Goal: Obtain resource: Download file/media

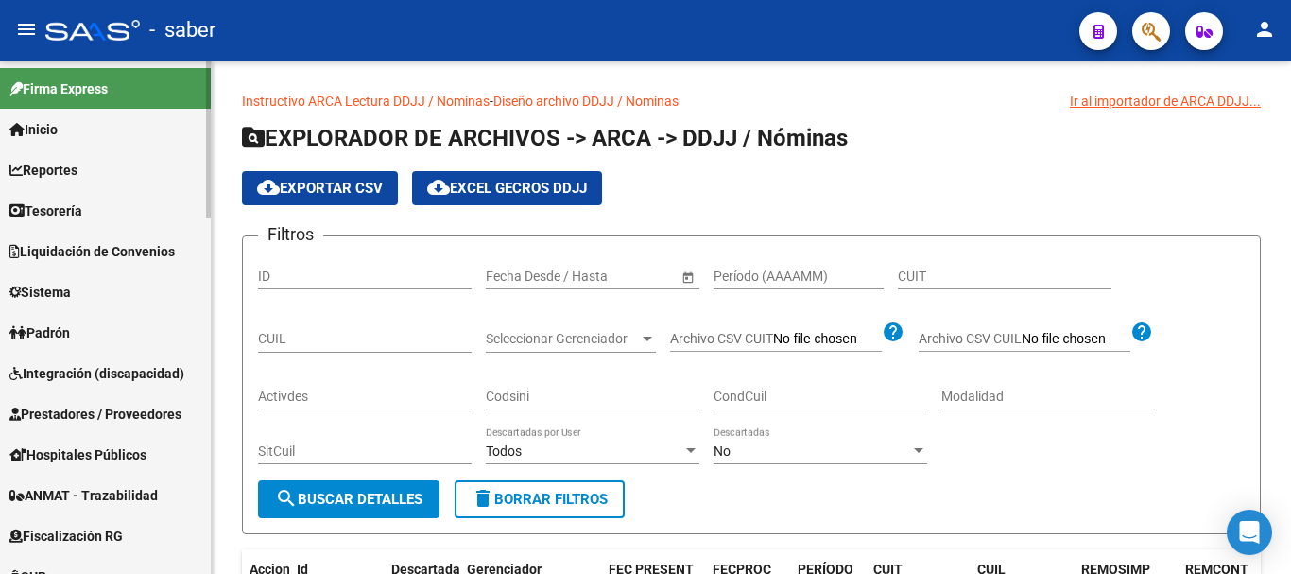
click at [77, 173] on span "Reportes" at bounding box center [43, 170] width 68 height 21
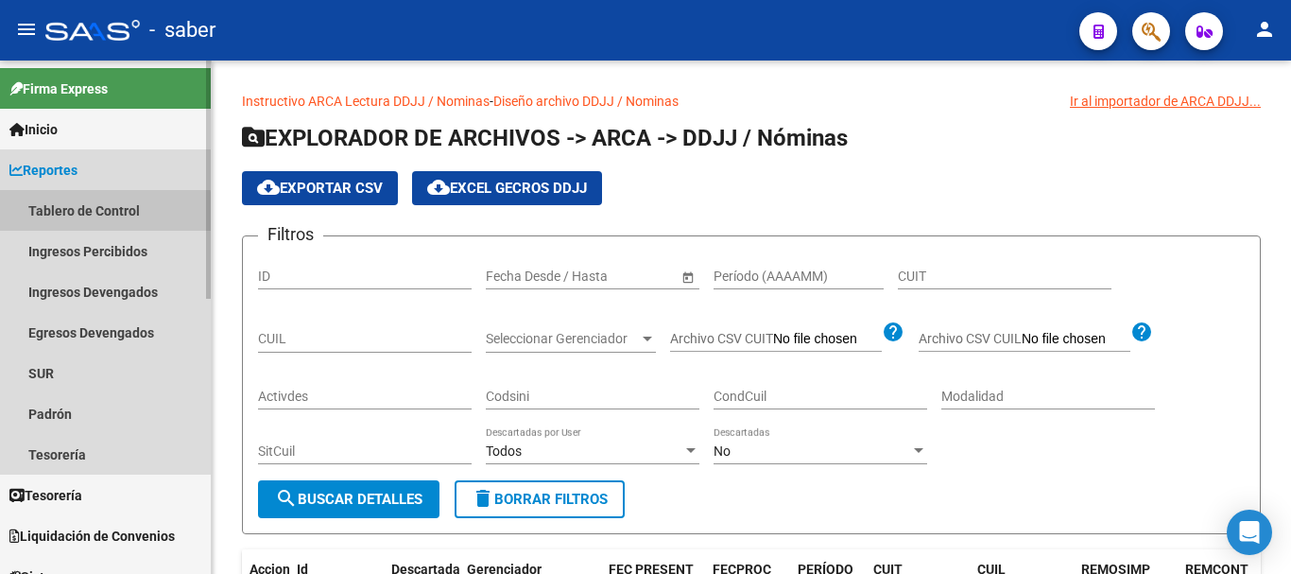
click at [89, 213] on link "Tablero de Control" at bounding box center [105, 210] width 211 height 41
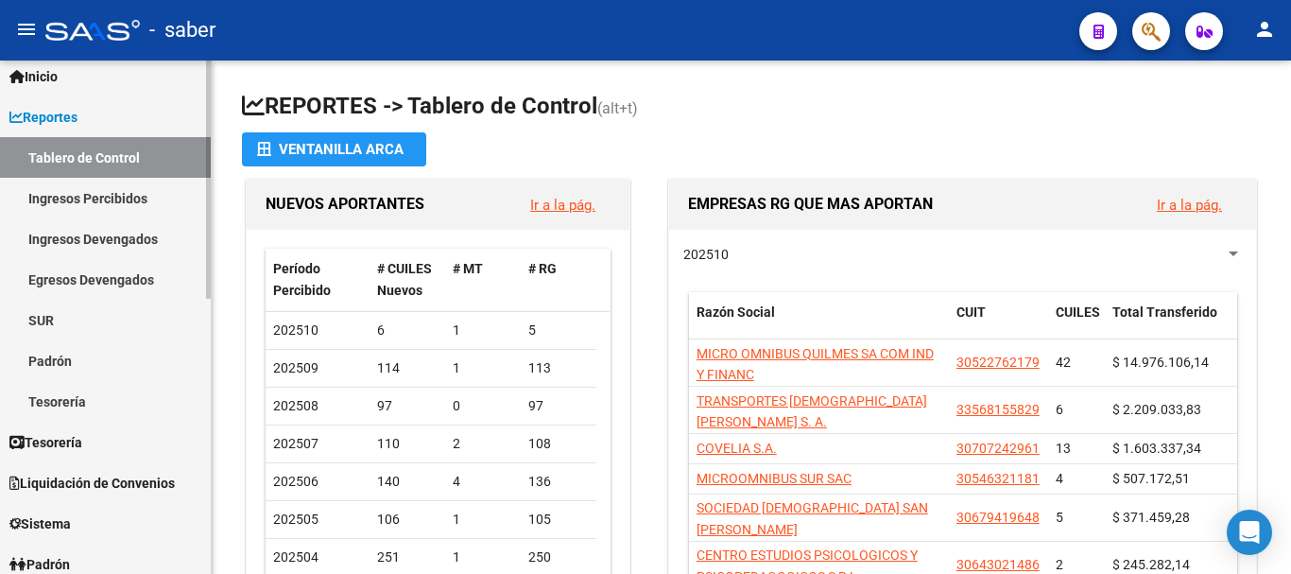
scroll to position [95, 0]
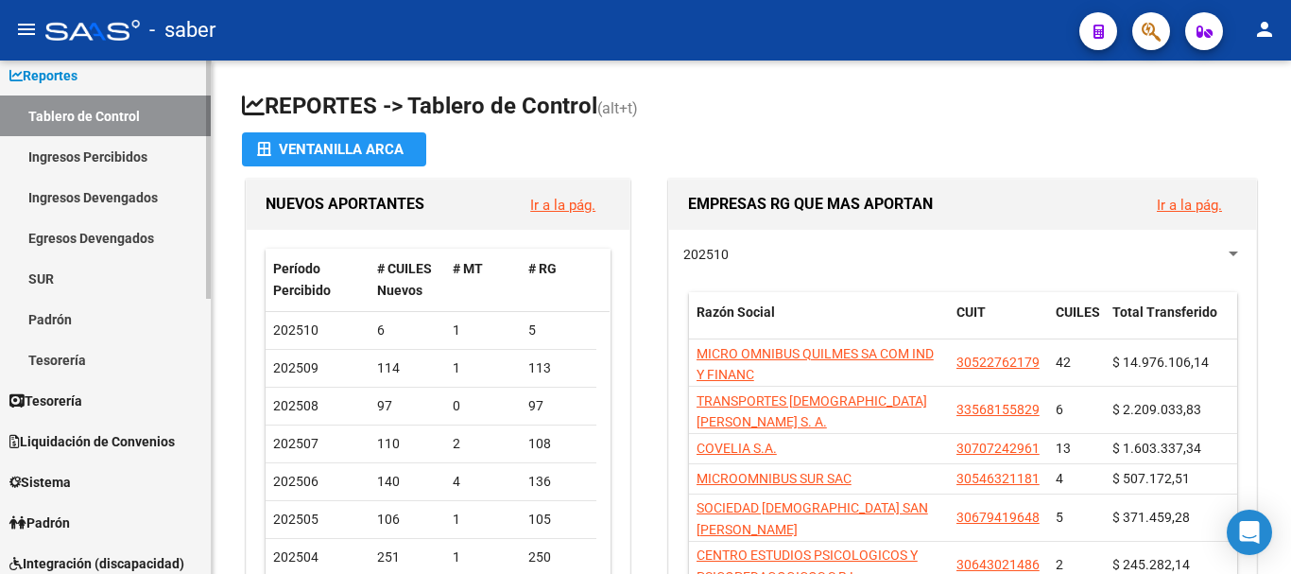
click at [83, 318] on link "Padrón" at bounding box center [105, 319] width 211 height 41
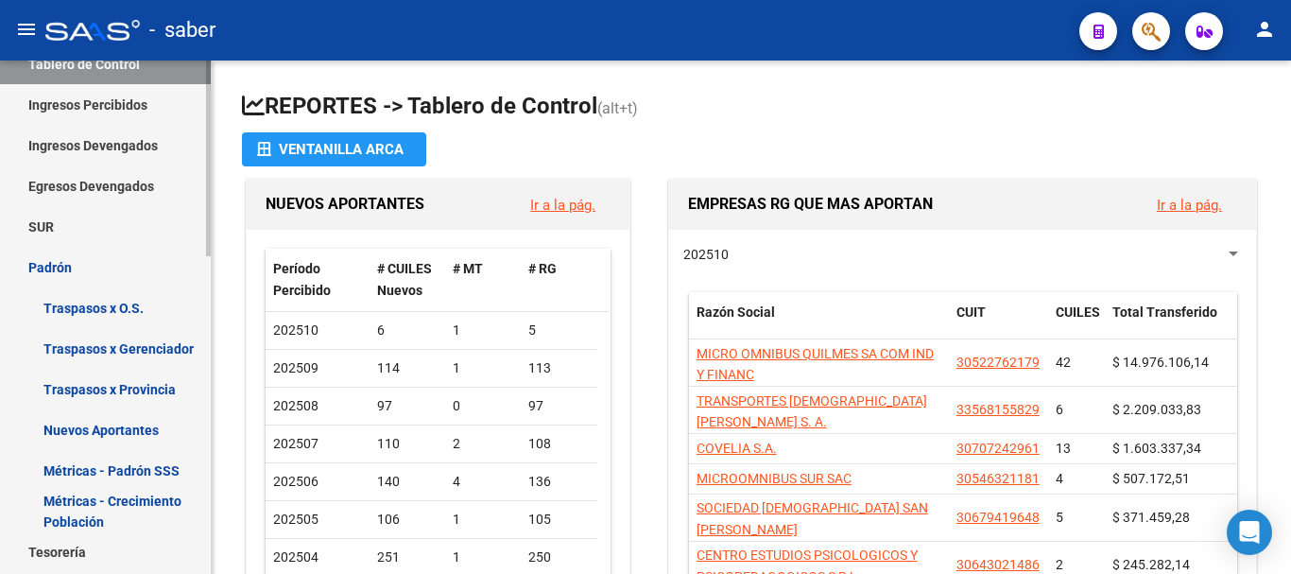
scroll to position [189, 0]
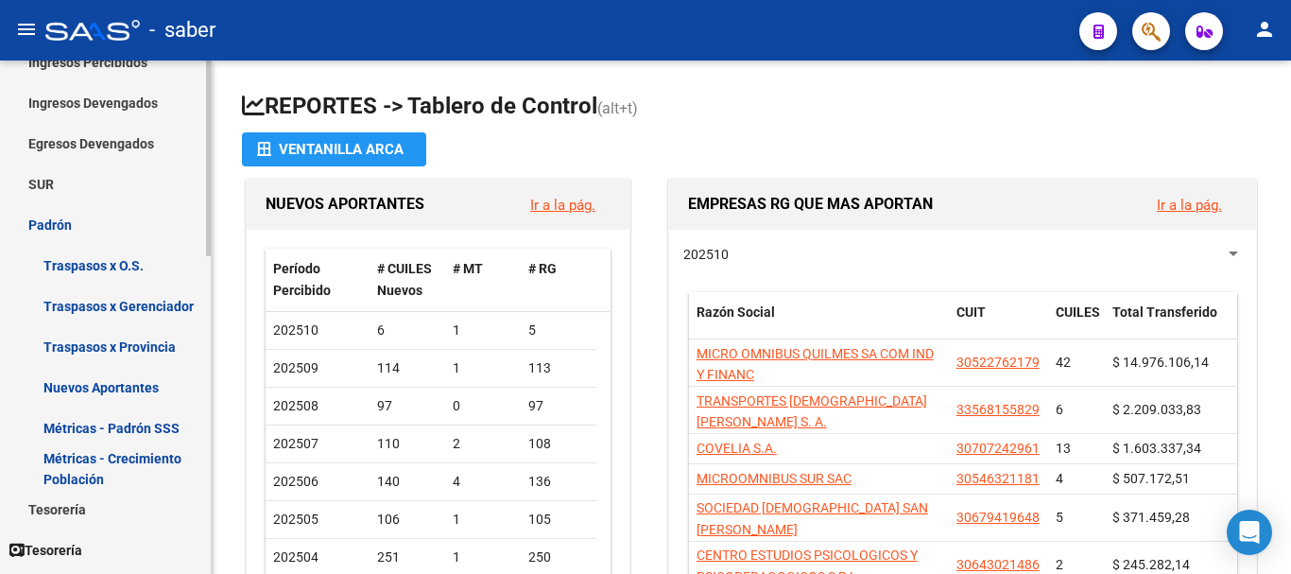
click at [98, 269] on link "Traspasos x O.S." at bounding box center [105, 265] width 211 height 41
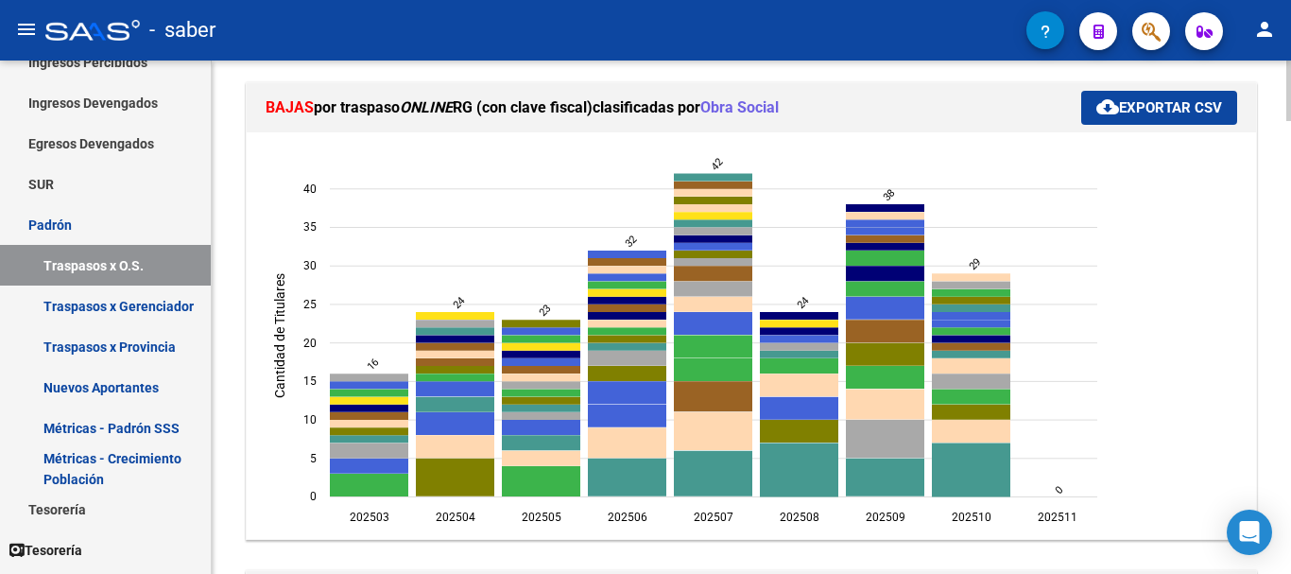
scroll to position [378, 0]
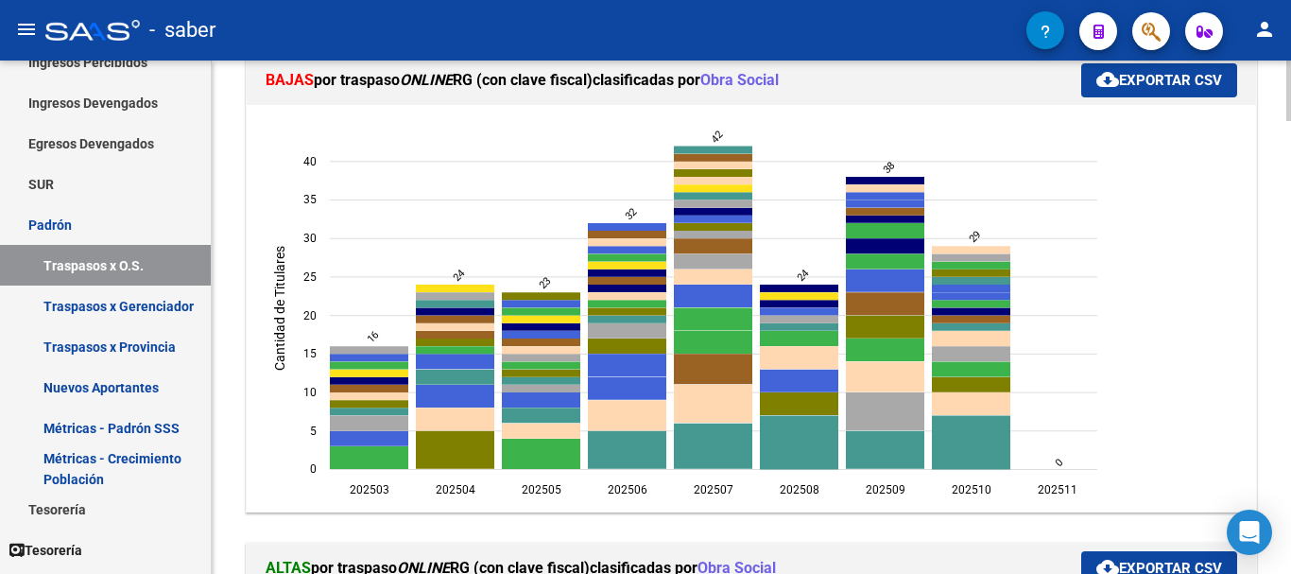
click at [1127, 89] on button "cloud_download Exportar CSV" at bounding box center [1160, 80] width 156 height 34
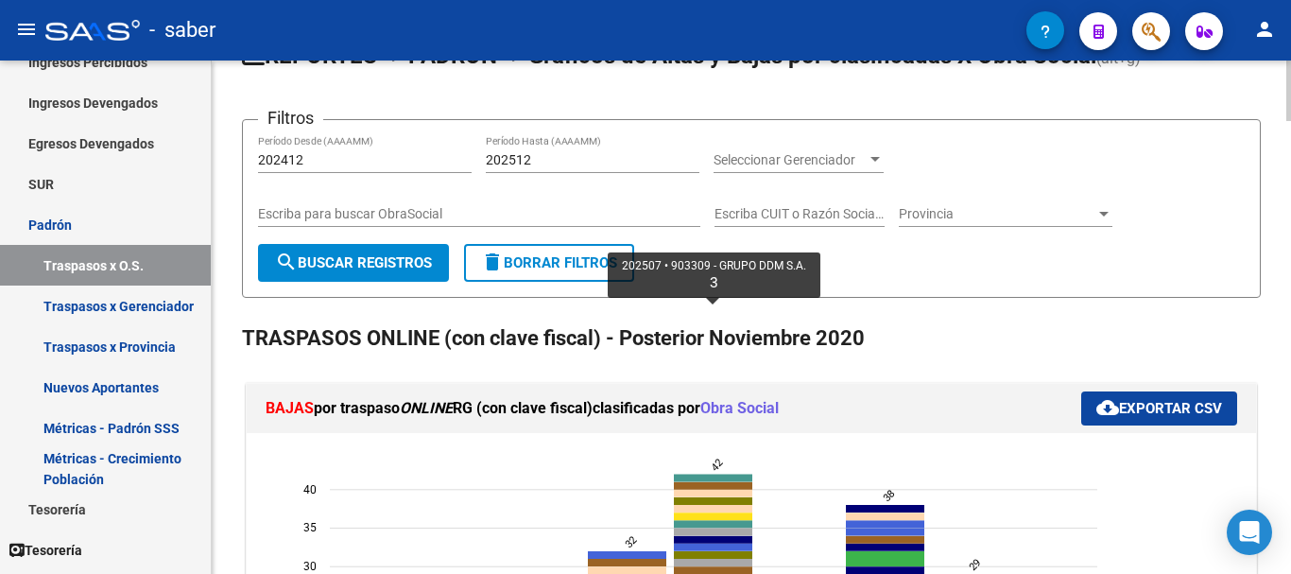
scroll to position [0, 0]
